Goal: Task Accomplishment & Management: Manage account settings

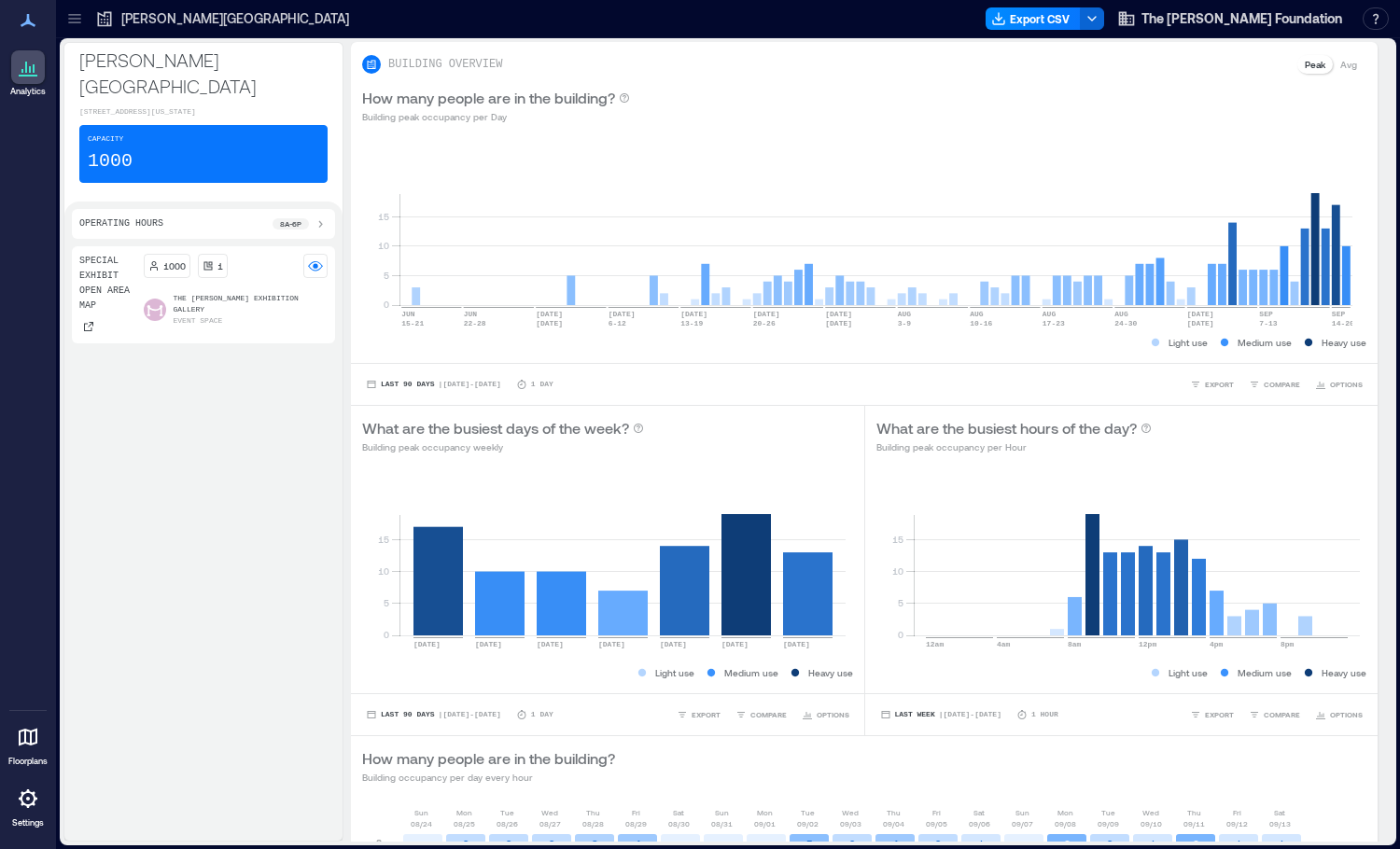
click at [32, 25] on icon at bounding box center [27, 19] width 15 height 13
click at [83, 19] on icon at bounding box center [74, 18] width 18 height 18
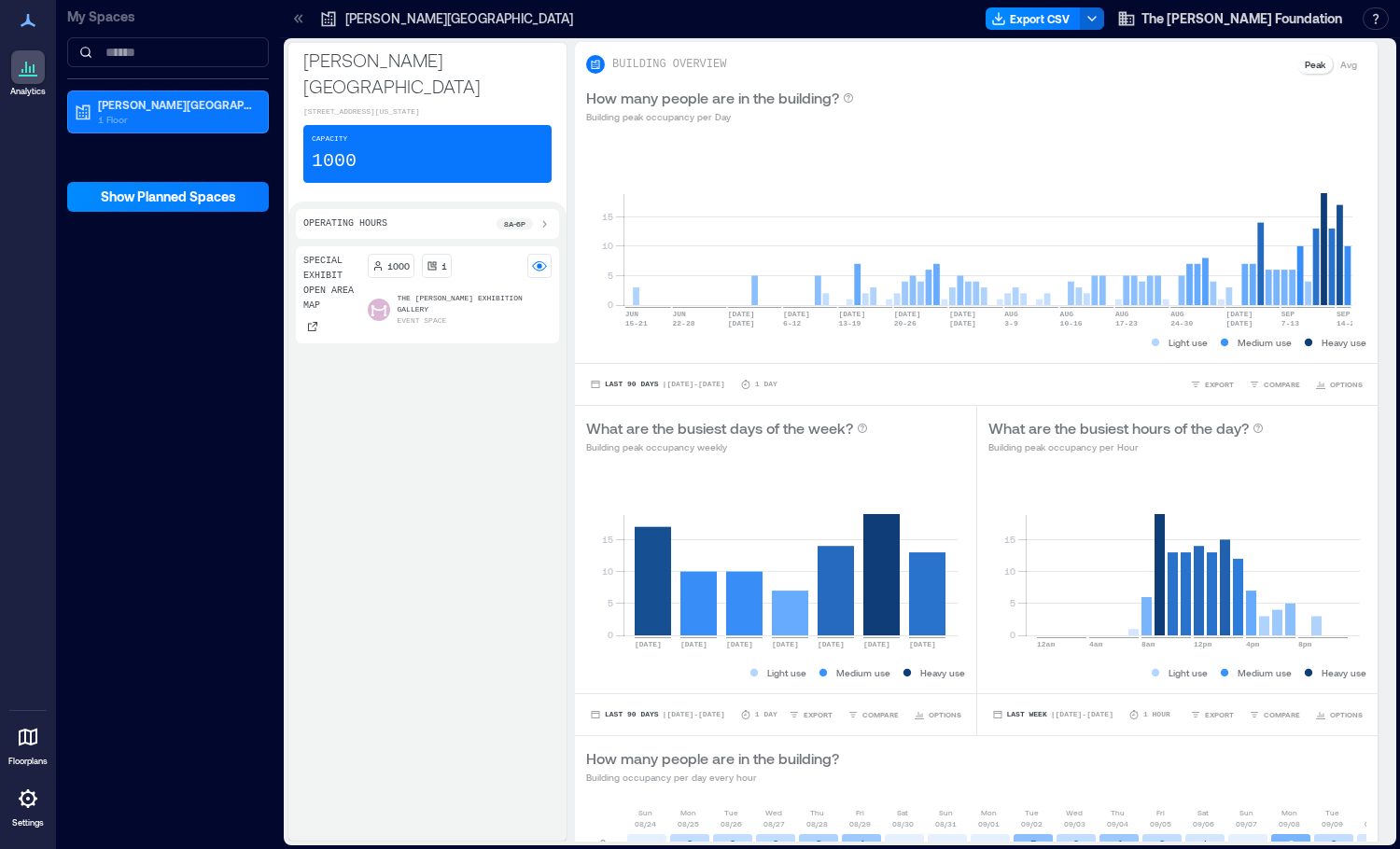
click at [22, 802] on icon at bounding box center [27, 798] width 18 height 18
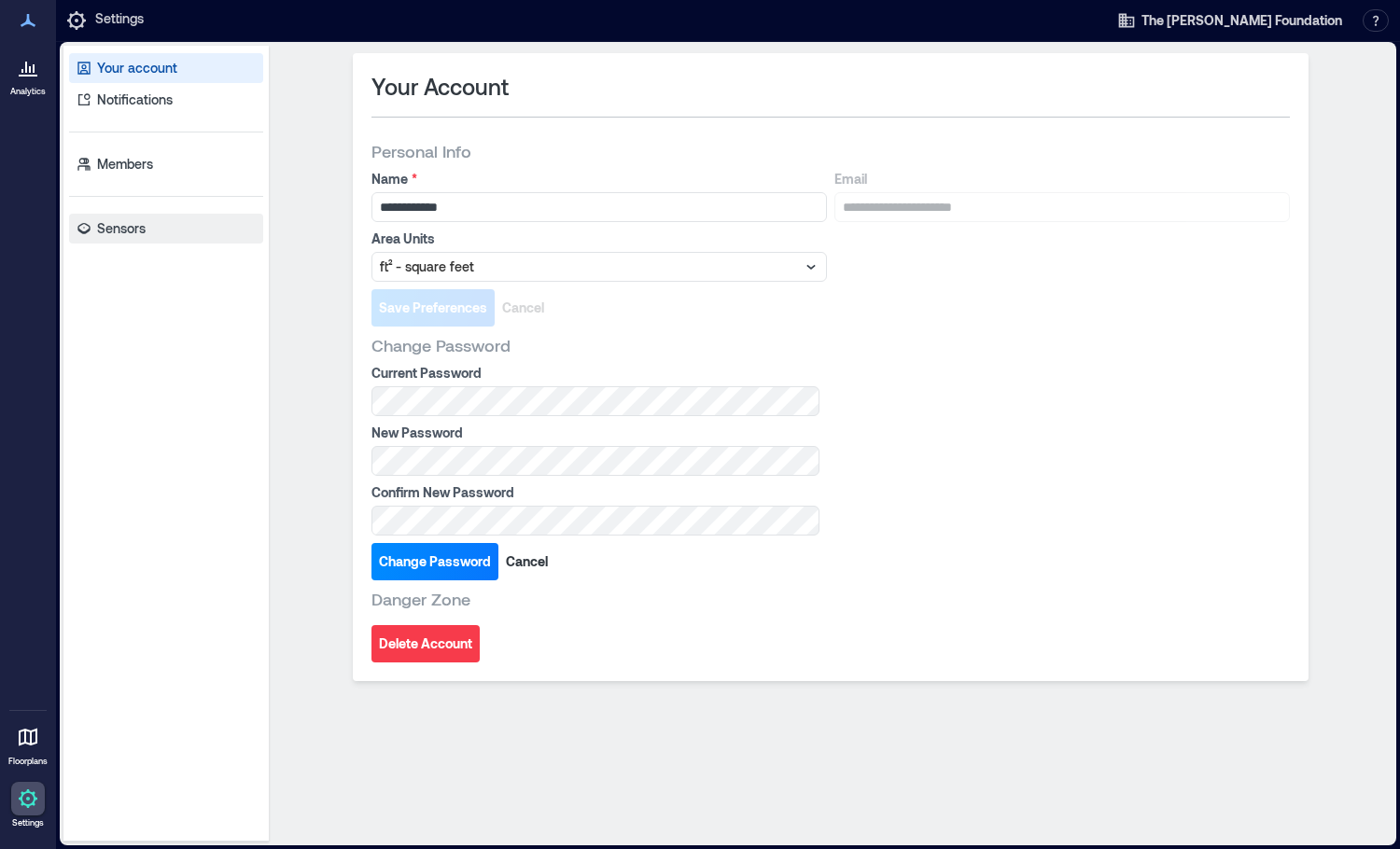
click at [113, 229] on p "Sensors" at bounding box center [122, 229] width 49 height 18
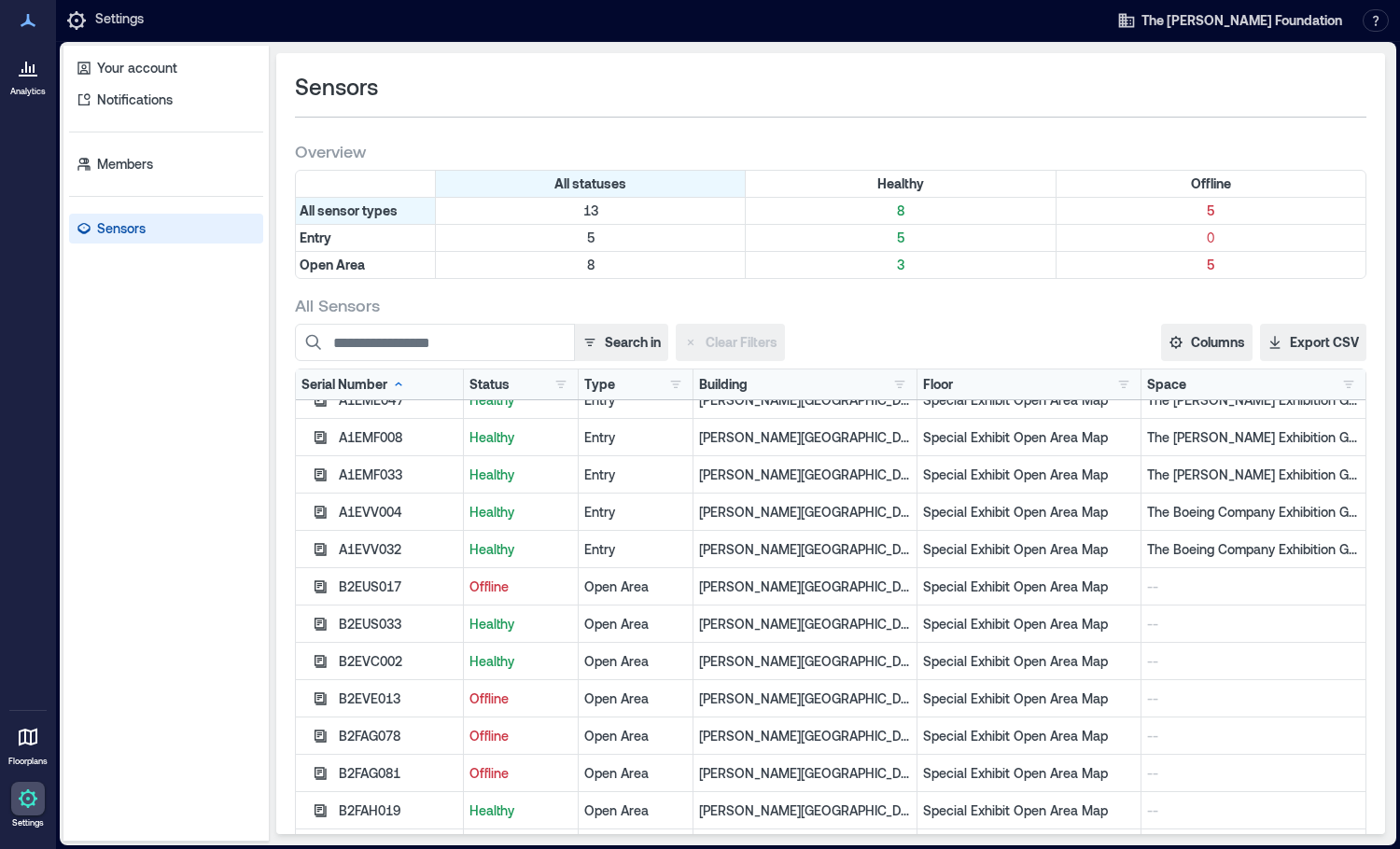
scroll to position [53, 0]
